Goal: Check status

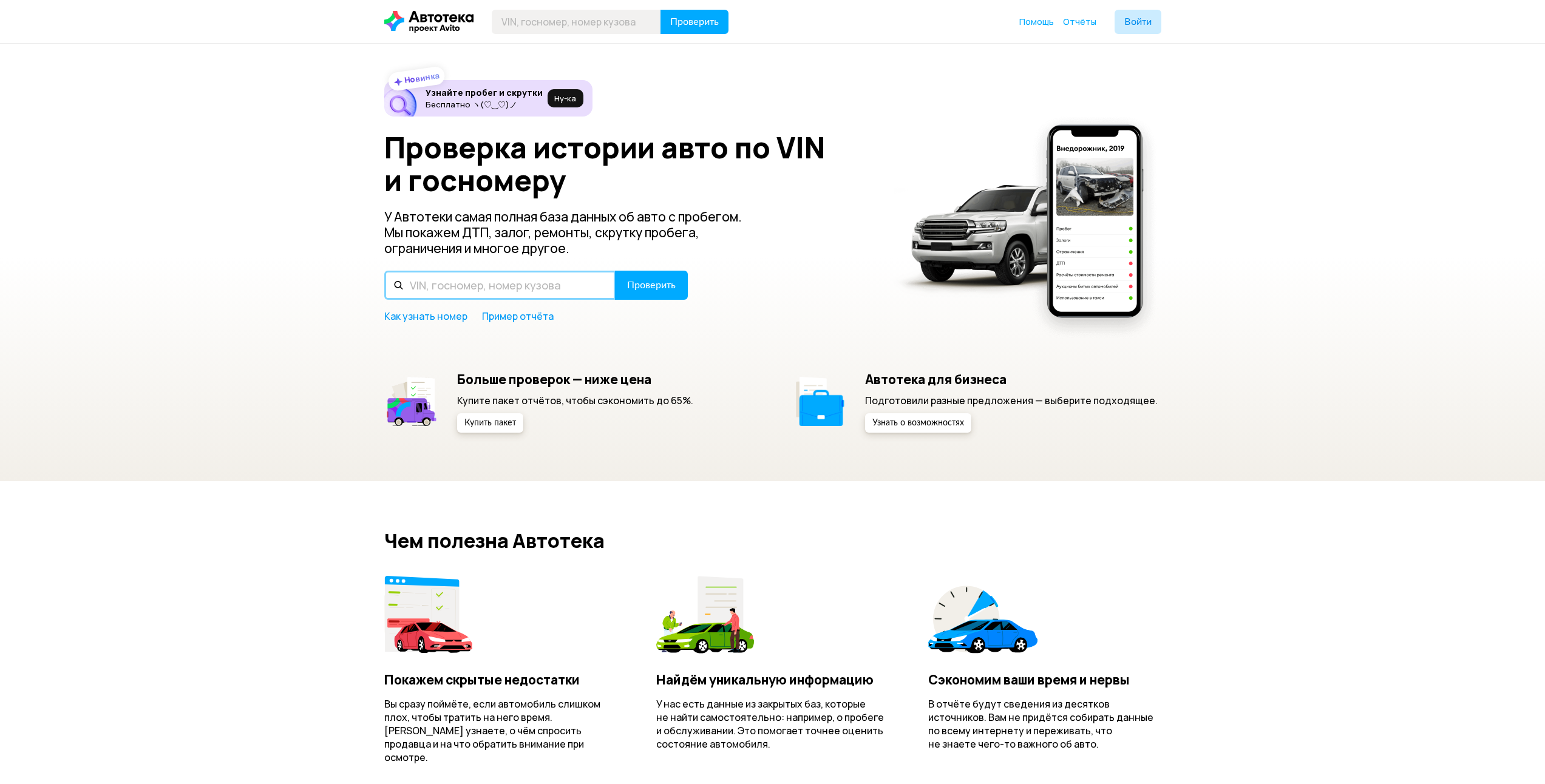
click at [469, 273] on input "text" at bounding box center [500, 285] width 231 height 29
paste input "[VEHICLE_IDENTIFICATION_NUMBER]"
type input "[VEHICLE_IDENTIFICATION_NUMBER]"
click at [661, 290] on span "Проверить" at bounding box center [651, 285] width 48 height 10
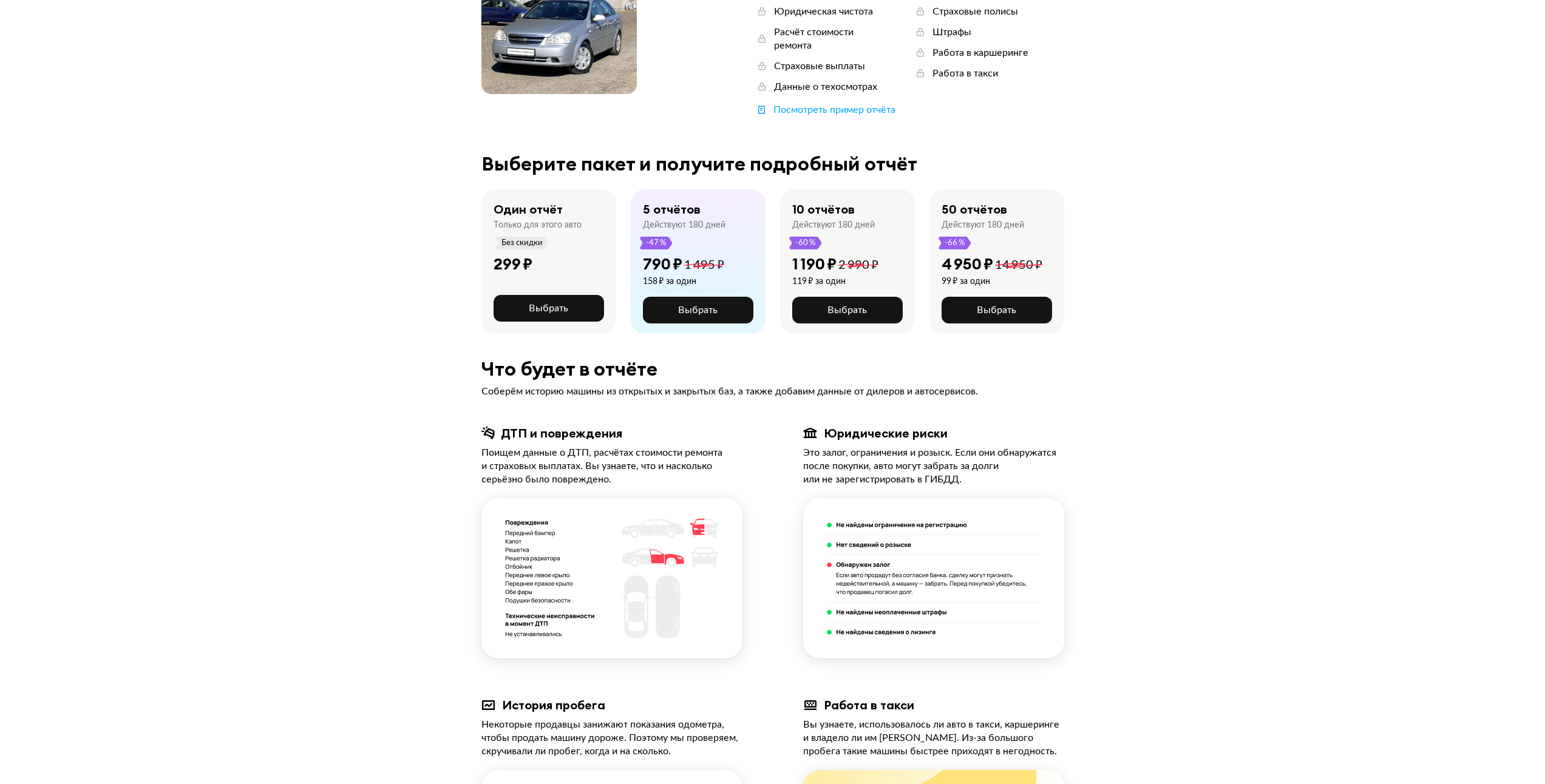
scroll to position [485, 0]
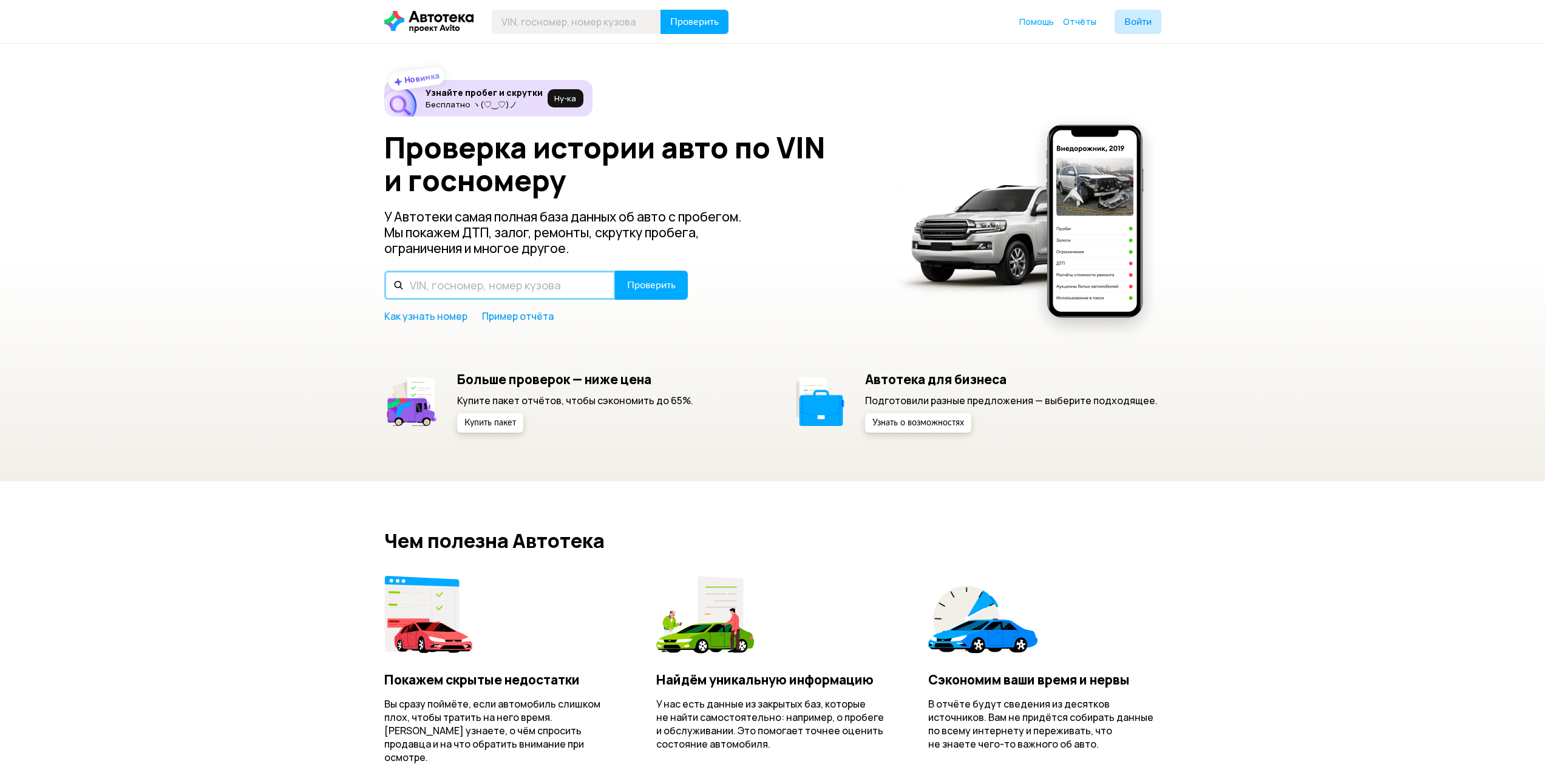
click at [455, 288] on input "text" at bounding box center [500, 285] width 231 height 29
paste input "[VEHICLE_IDENTIFICATION_NUMBER]"
type input "[VEHICLE_IDENTIFICATION_NUMBER]"
click at [653, 289] on span "Проверить" at bounding box center [651, 285] width 48 height 10
